Goal: Check status: Check status

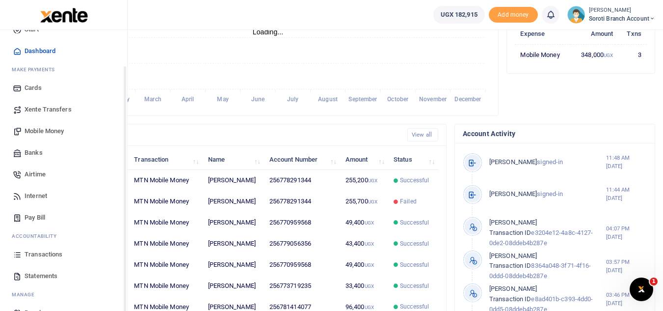
scroll to position [39, 0]
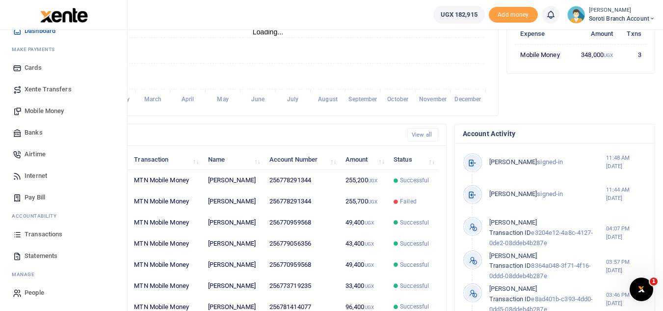
click at [31, 249] on link "Statements" at bounding box center [63, 256] width 111 height 22
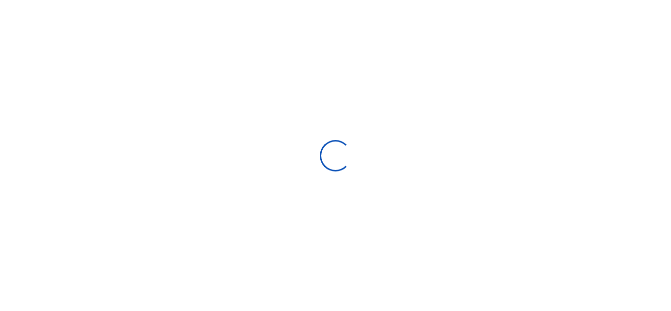
select select "ALL"
type input "[DATE] - [DATE]"
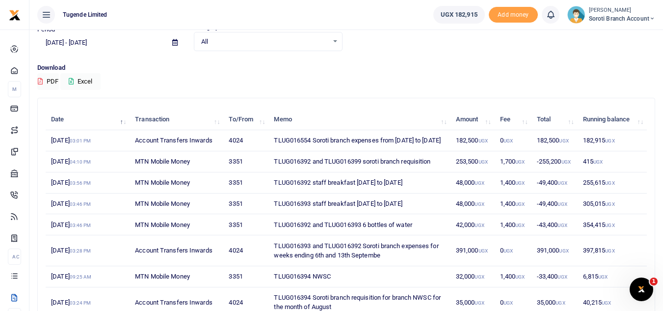
scroll to position [44, 0]
click at [59, 144] on td "[DATE] 03:01 PM" at bounding box center [88, 140] width 84 height 21
